Goal: Check status: Check status

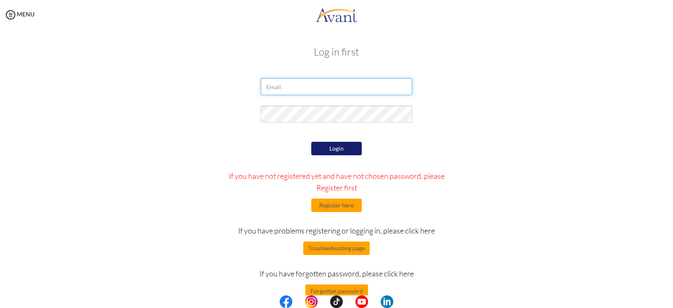
type input "[EMAIL_ADDRESS][DOMAIN_NAME]"
click at [335, 156] on div "Login If you have not registered yet and have not chosen password, please Regis…" at bounding box center [337, 219] width 246 height 158
click at [339, 151] on button "Login" at bounding box center [336, 148] width 51 height 13
click at [330, 123] on div at bounding box center [337, 116] width 164 height 21
click at [322, 108] on div at bounding box center [337, 116] width 164 height 21
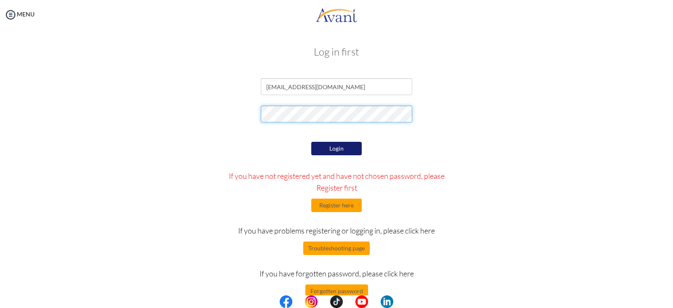
drag, startPoint x: 330, startPoint y: 123, endPoint x: 184, endPoint y: 128, distance: 146.1
click at [184, 128] on form "torresnikkianne19@gmail.com Login If you have not registered yet and have not c…" at bounding box center [337, 188] width 480 height 220
click at [213, 87] on div "[EMAIL_ADDRESS][DOMAIN_NAME]" at bounding box center [336, 88] width 492 height 21
click at [333, 143] on button "Login" at bounding box center [336, 148] width 51 height 13
click at [330, 287] on button "Forgotten password" at bounding box center [337, 291] width 63 height 13
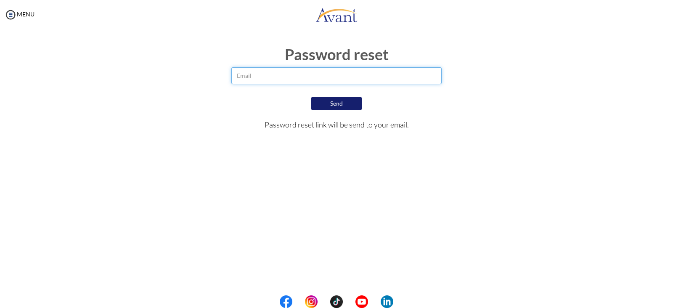
click at [330, 77] on input "email" at bounding box center [336, 75] width 210 height 17
type input "[EMAIL_ADDRESS][DOMAIN_NAME]"
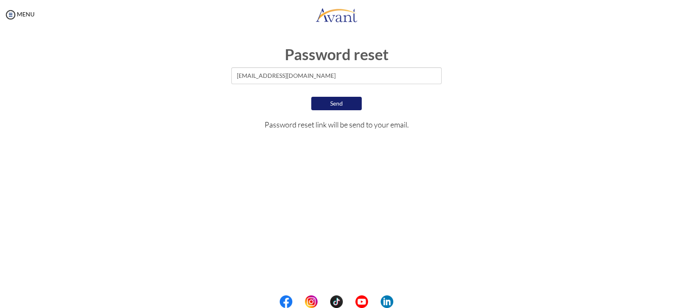
click at [333, 106] on button "Send" at bounding box center [336, 103] width 51 height 13
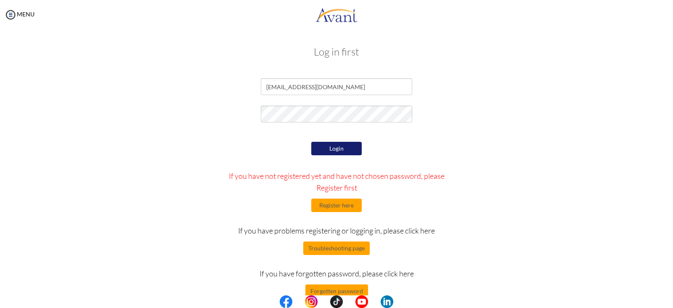
click at [341, 146] on button "Login" at bounding box center [336, 148] width 51 height 13
click at [128, 130] on form "torresnikkianne19@gmail.com Login If you have not registered yet and have not c…" at bounding box center [337, 188] width 480 height 220
click at [476, 123] on div at bounding box center [336, 116] width 492 height 21
click at [337, 146] on button "Login" at bounding box center [336, 148] width 51 height 13
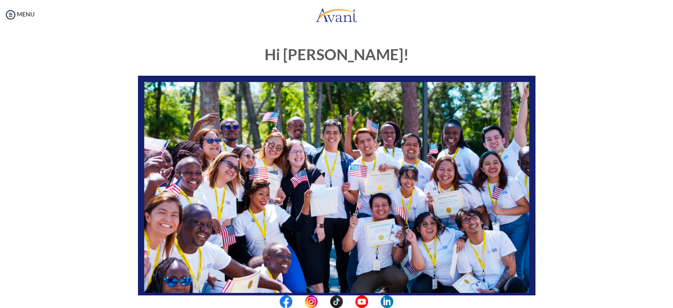
click at [8, 5] on body "Maintenance break. Please come back in 2 hours. MENU My Status What is the next…" at bounding box center [336, 154] width 673 height 308
click at [12, 15] on img at bounding box center [10, 14] width 13 height 13
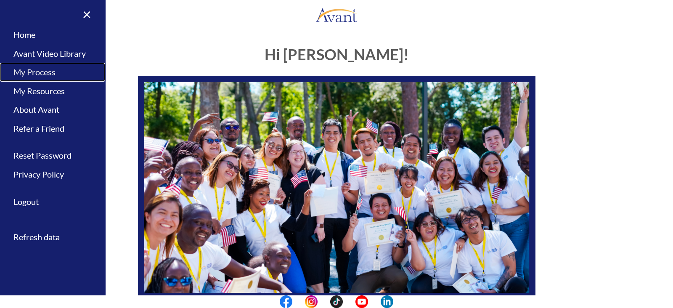
click at [40, 76] on link "My Process" at bounding box center [52, 72] width 105 height 19
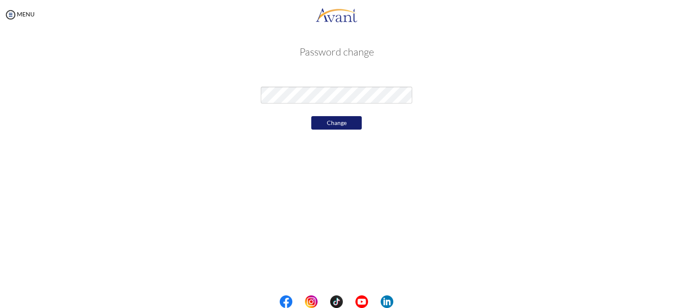
click at [221, 155] on div "My Status What is the next step? We would like you to watch the introductory vi…" at bounding box center [336, 183] width 673 height 308
click at [342, 124] on button "Change" at bounding box center [336, 122] width 51 height 13
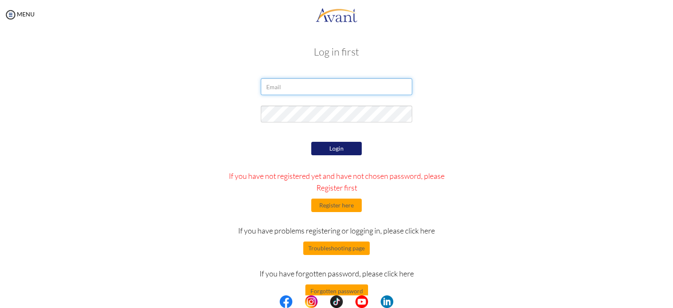
type input "[EMAIL_ADDRESS][DOMAIN_NAME]"
click at [335, 113] on div at bounding box center [337, 116] width 164 height 21
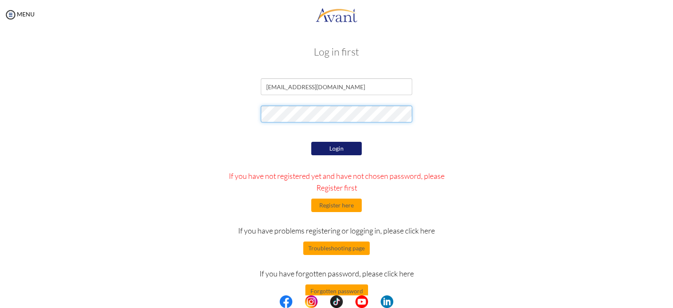
drag, startPoint x: 336, startPoint y: 123, endPoint x: 198, endPoint y: 116, distance: 138.2
click at [198, 116] on div at bounding box center [336, 116] width 492 height 21
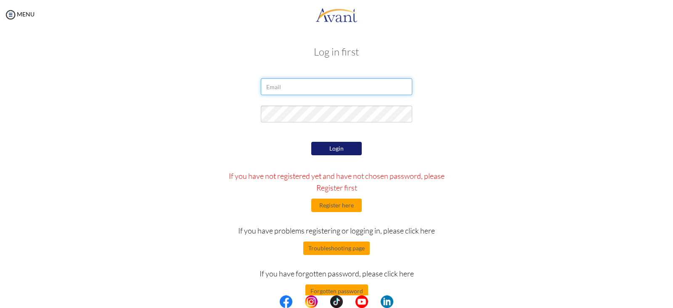
type input "[EMAIL_ADDRESS][DOMAIN_NAME]"
drag, startPoint x: 298, startPoint y: 134, endPoint x: 302, endPoint y: 126, distance: 8.7
click at [302, 126] on form "[EMAIL_ADDRESS][DOMAIN_NAME] Login If you have not registered yet and have not …" at bounding box center [337, 188] width 480 height 220
click at [302, 126] on div at bounding box center [337, 116] width 164 height 21
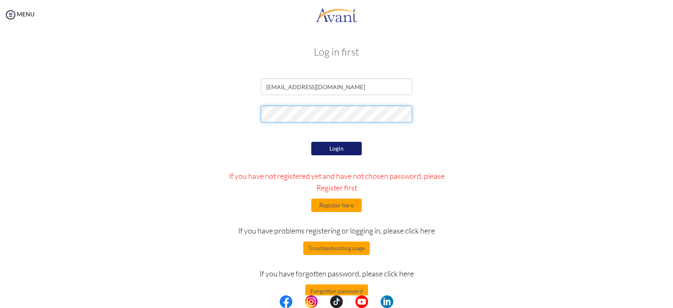
click at [73, 158] on div "Log in first torresnikkianne19@gmail.com Login If you have not registered yet a…" at bounding box center [336, 171] width 657 height 266
drag, startPoint x: 82, startPoint y: 191, endPoint x: 124, endPoint y: 183, distance: 42.7
click at [82, 191] on div "Log in first torresnikkianne19@gmail.com Login If you have not registered yet a…" at bounding box center [336, 171] width 657 height 266
click at [330, 139] on form "torresnikkianne19@gmail.com Login If you have not registered yet and have not c…" at bounding box center [337, 188] width 480 height 220
click at [328, 141] on div "Login If you have not registered yet and have not chosen password, please Regis…" at bounding box center [337, 219] width 246 height 158
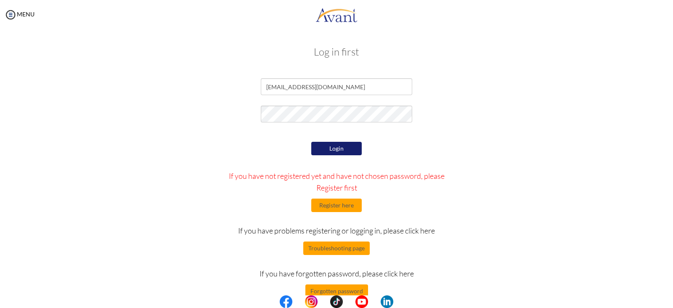
click at [327, 143] on button "Login" at bounding box center [336, 148] width 51 height 13
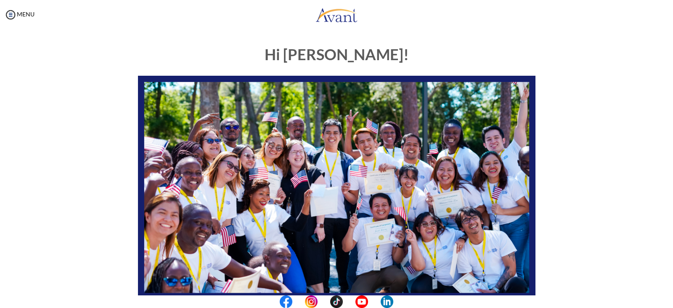
scroll to position [160, 0]
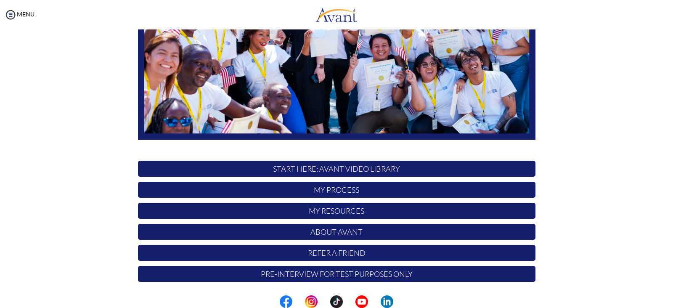
click at [362, 197] on p "My Process" at bounding box center [337, 190] width 398 height 16
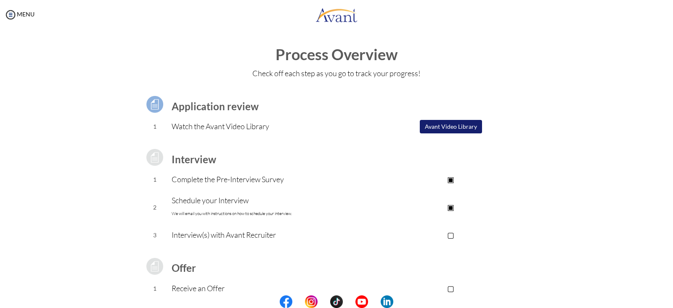
click at [225, 179] on p "Complete the Pre-Interview Survey" at bounding box center [269, 179] width 195 height 12
click at [324, 169] on td "Complete the Pre-Interview Survey" at bounding box center [269, 179] width 195 height 21
click at [8, 15] on img at bounding box center [10, 14] width 13 height 13
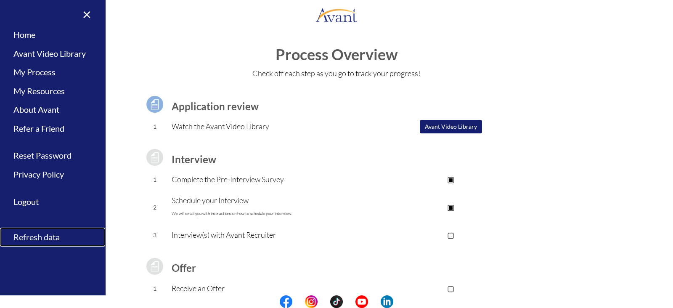
click at [34, 237] on link "Refresh data" at bounding box center [52, 237] width 105 height 19
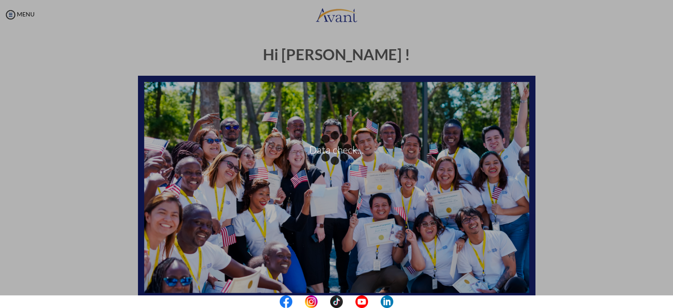
click at [331, 148] on div "Data check..." at bounding box center [337, 154] width 12 height 12
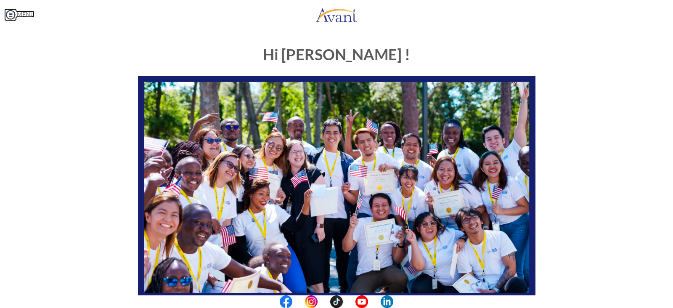
click at [17, 17] on link "MENU" at bounding box center [19, 14] width 30 height 7
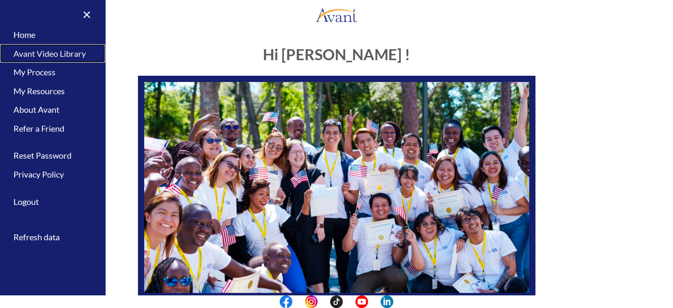
click at [34, 52] on link "Avant Video Library" at bounding box center [52, 53] width 105 height 19
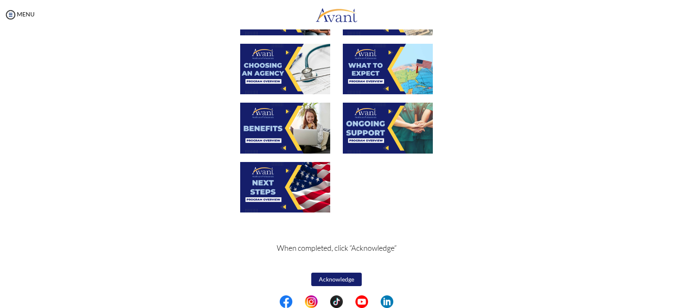
scroll to position [271, 0]
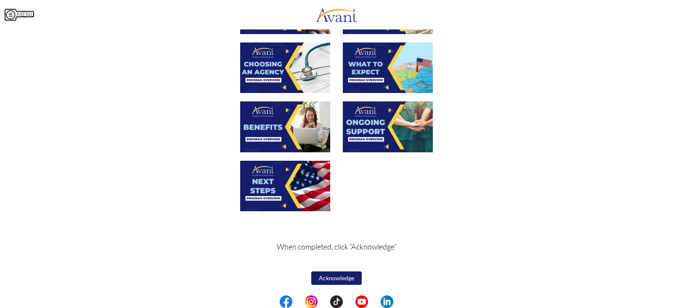
click at [9, 11] on img at bounding box center [10, 14] width 13 height 13
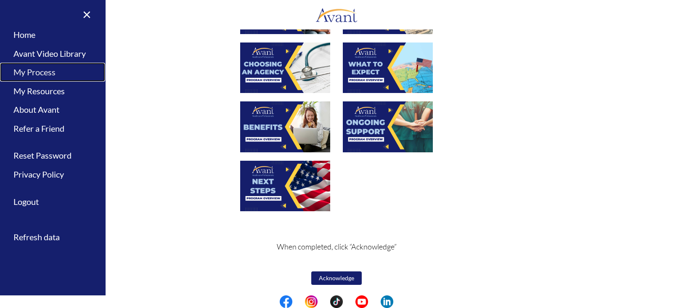
click at [28, 74] on link "My Process" at bounding box center [52, 72] width 105 height 19
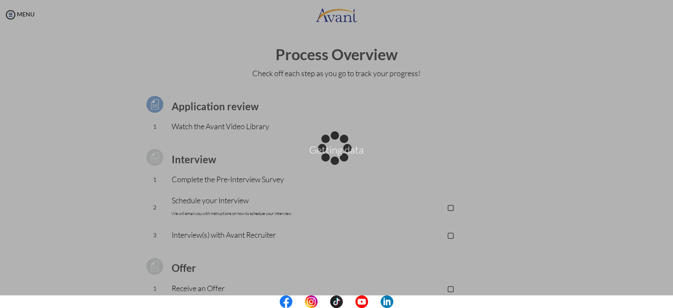
click at [331, 148] on div "Getting data" at bounding box center [337, 154] width 12 height 12
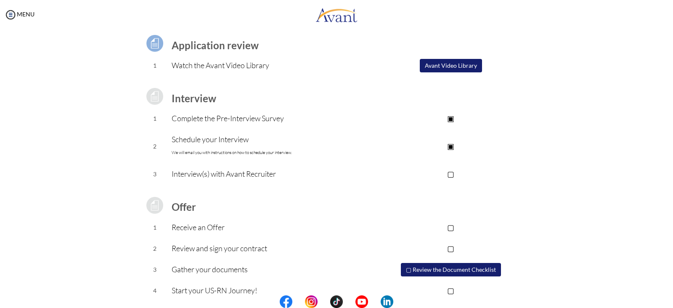
scroll to position [74, 0]
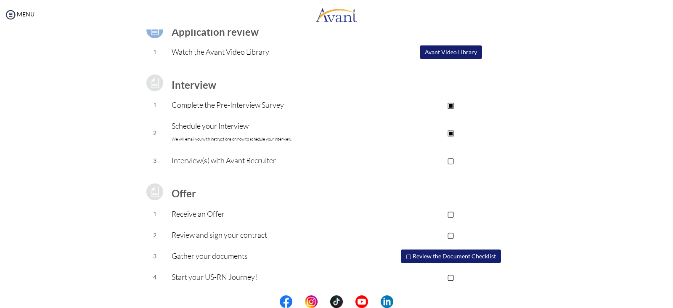
click at [441, 157] on p "▢" at bounding box center [451, 160] width 169 height 12
click at [361, 201] on td "Offer" at bounding box center [269, 192] width 195 height 24
click at [13, 16] on img at bounding box center [10, 14] width 13 height 13
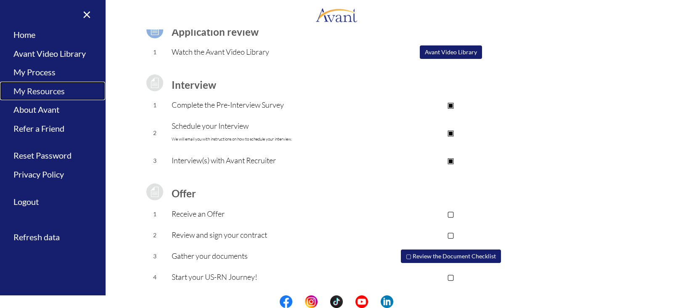
click at [35, 96] on link "My Resources" at bounding box center [52, 91] width 105 height 19
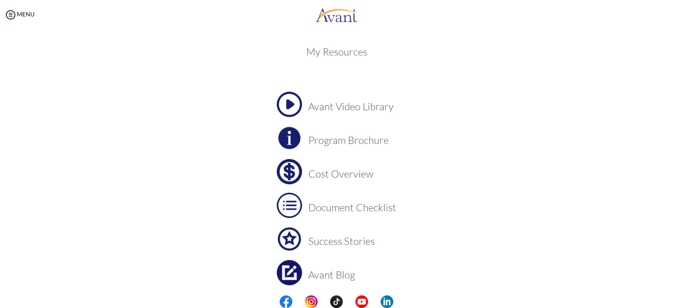
scroll to position [32, 0]
